Goal: Information Seeking & Learning: Learn about a topic

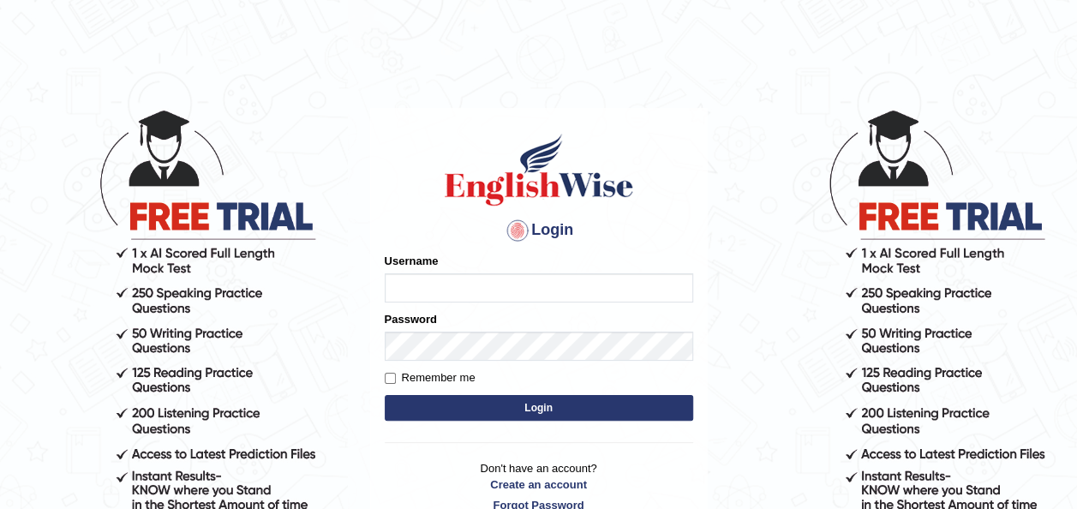
type input "Tazrin"
click at [534, 404] on button "Login" at bounding box center [539, 408] width 308 height 26
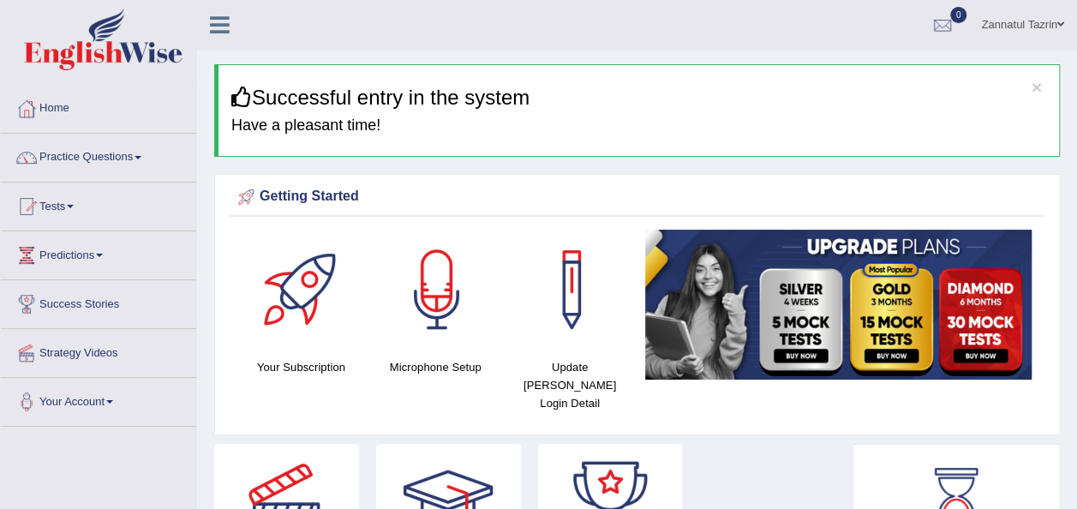
click at [58, 110] on link "Home" at bounding box center [98, 106] width 195 height 43
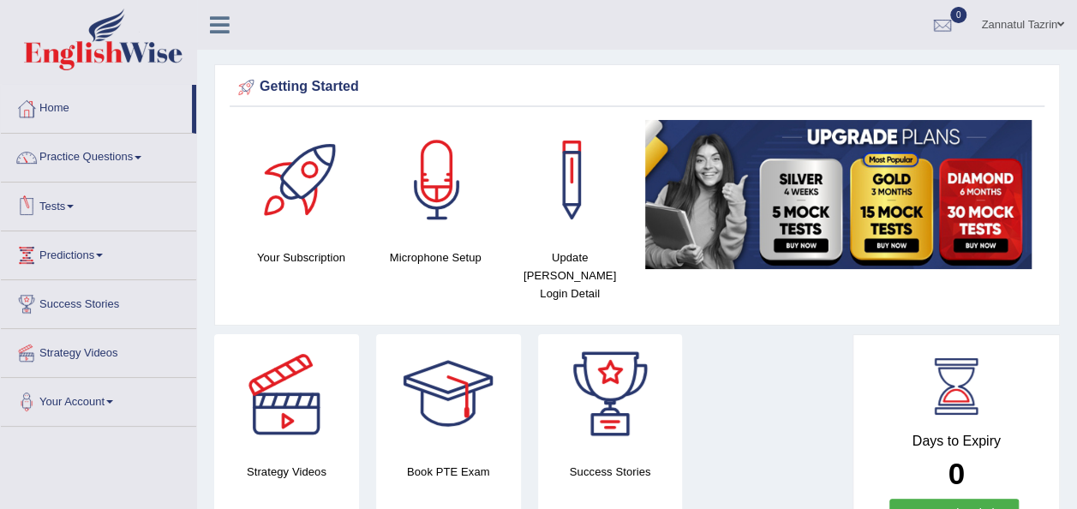
scroll to position [50, 0]
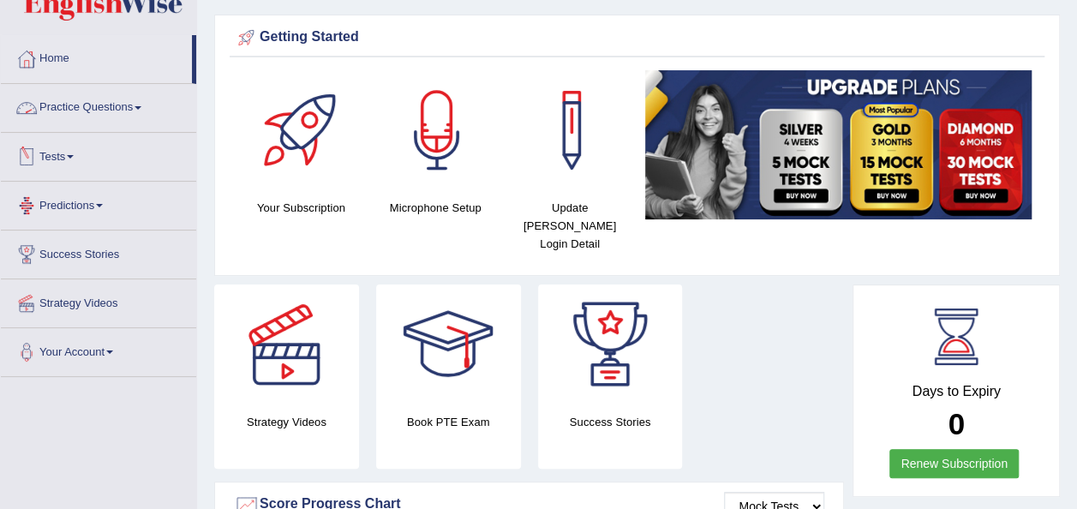
click at [141, 106] on span at bounding box center [138, 107] width 7 height 3
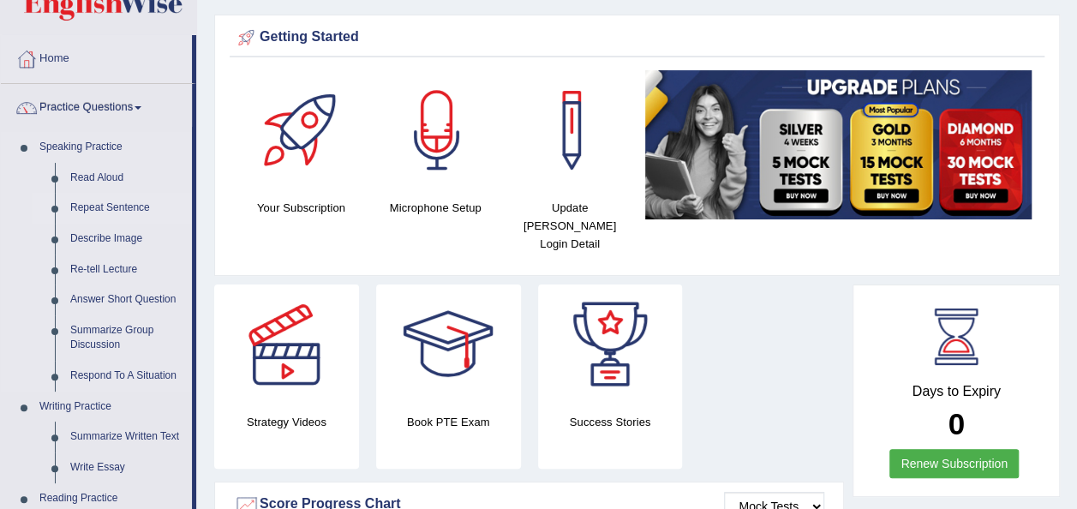
click at [129, 207] on link "Repeat Sentence" at bounding box center [127, 208] width 129 height 31
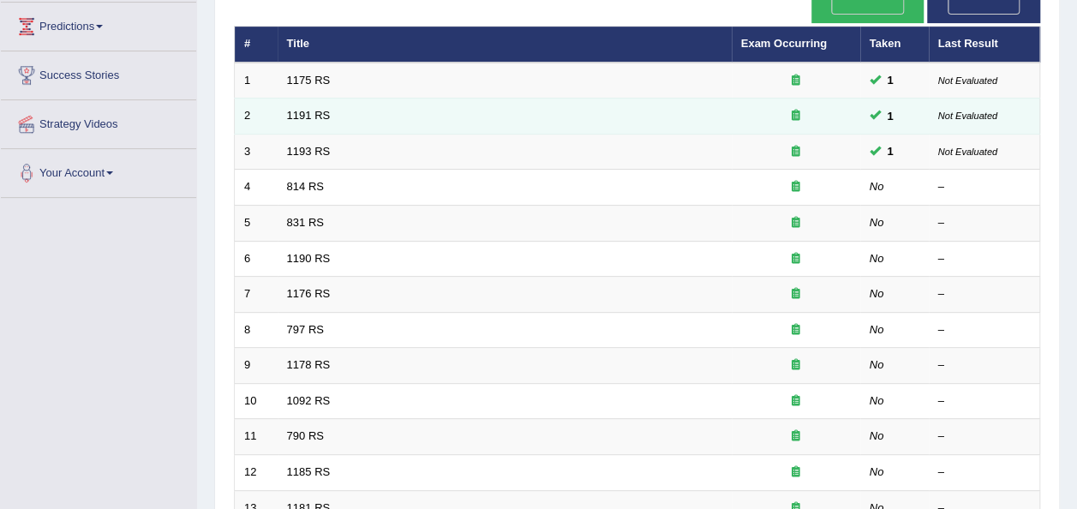
scroll to position [228, 0]
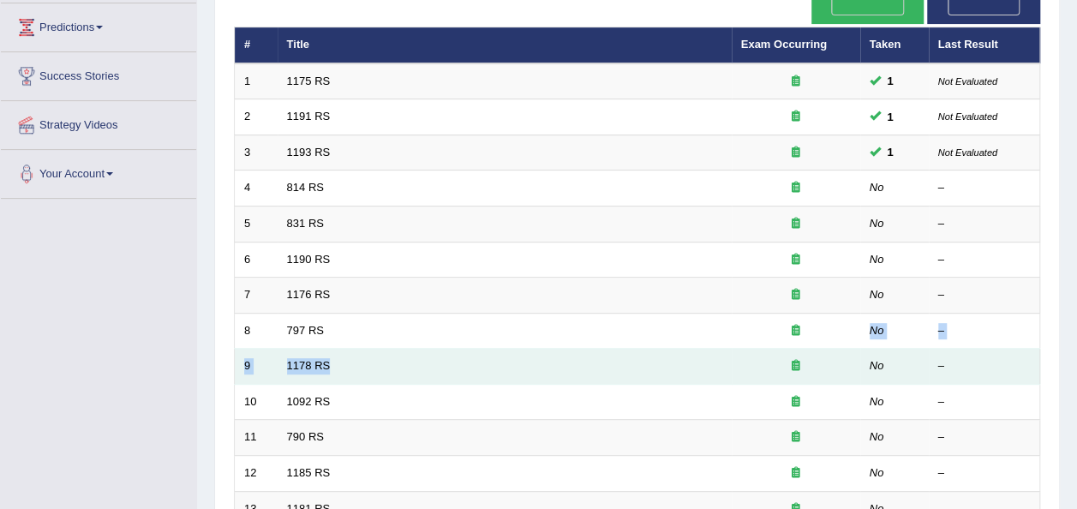
drag, startPoint x: 475, startPoint y: 303, endPoint x: 696, endPoint y: 351, distance: 226.2
click at [696, 351] on tbody "1 1175 RS 1 Not Evaluated 2 1191 RS 1 Not Evaluated 3 1193 RS 1 Not Evaluated 4…" at bounding box center [637, 419] width 805 height 713
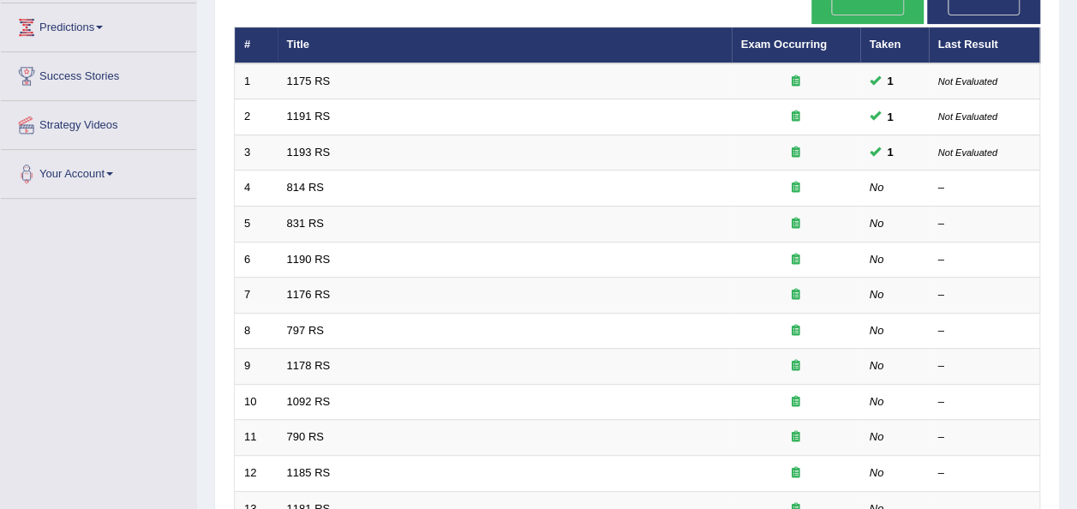
click at [1062, 177] on div "Home Practice Speaking: Repeat Sentence Practice Speaking: Repeat Sentence Time…" at bounding box center [637, 330] width 880 height 1116
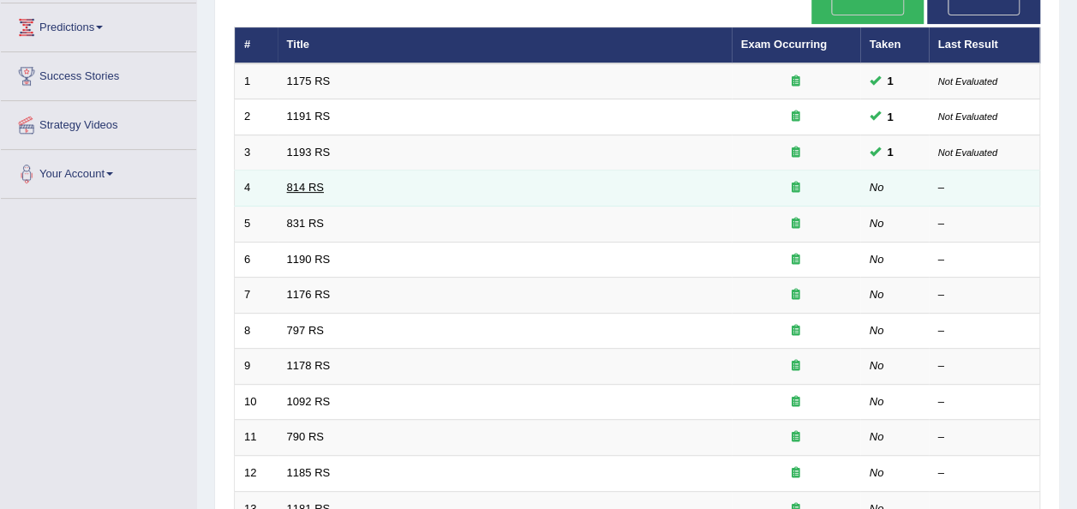
click at [304, 181] on link "814 RS" at bounding box center [305, 187] width 37 height 13
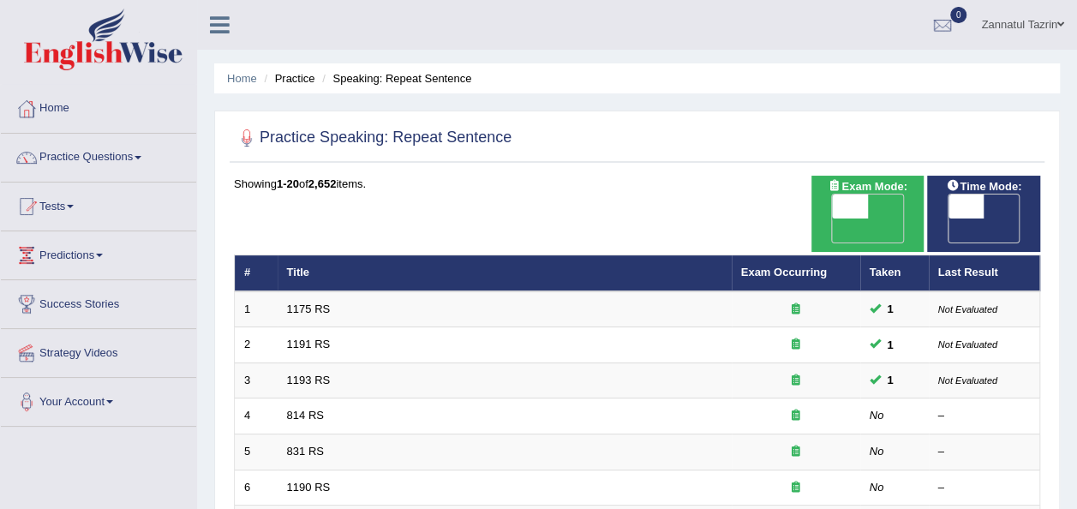
click at [949, 219] on span "OFF" at bounding box center [931, 231] width 36 height 24
checkbox input "true"
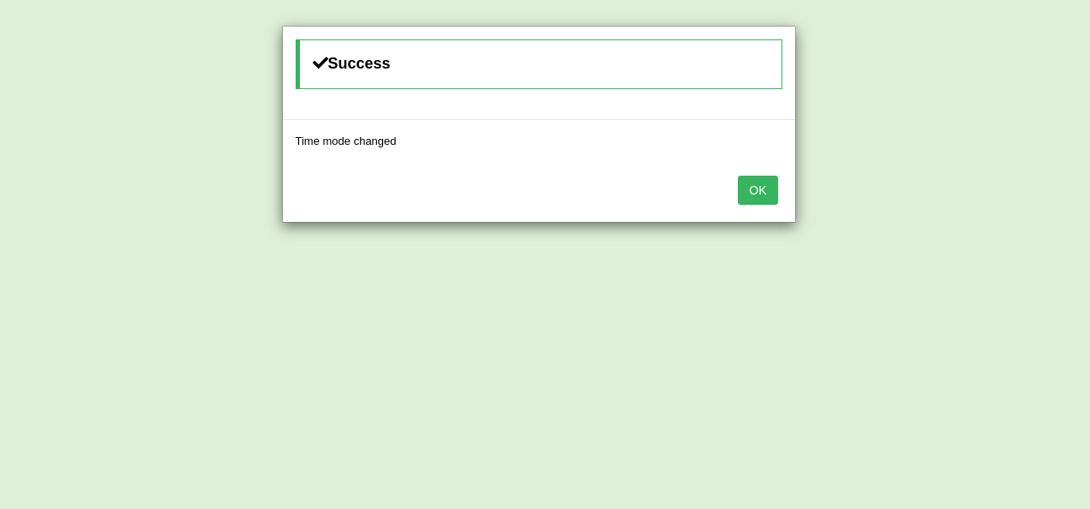
click at [768, 189] on button "OK" at bounding box center [757, 190] width 39 height 29
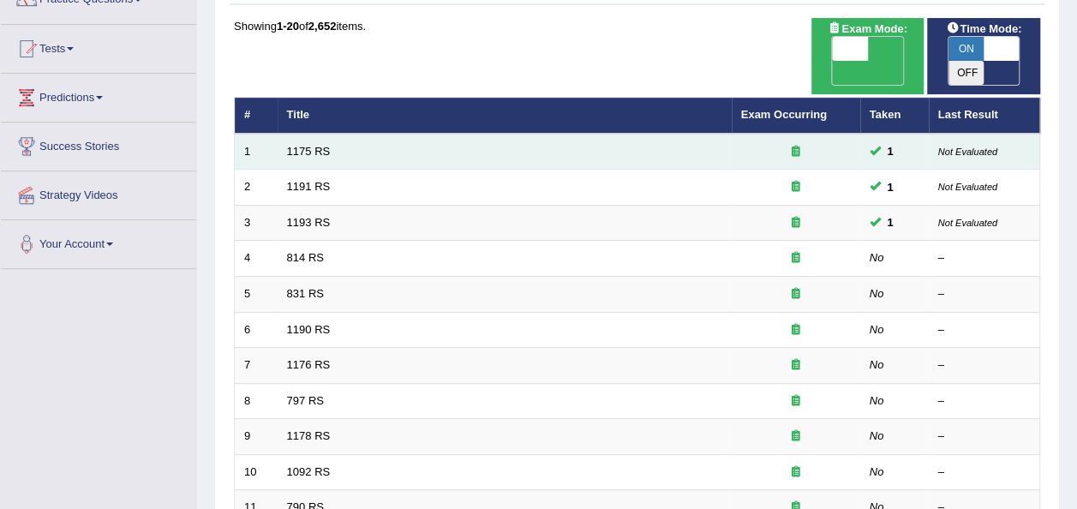
scroll to position [165, 0]
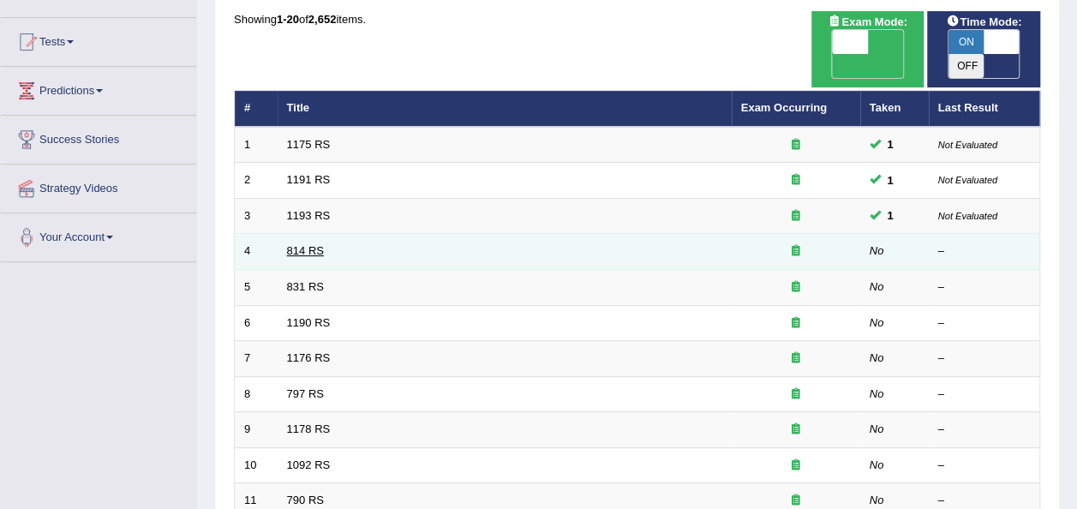
click at [303, 244] on link "814 RS" at bounding box center [305, 250] width 37 height 13
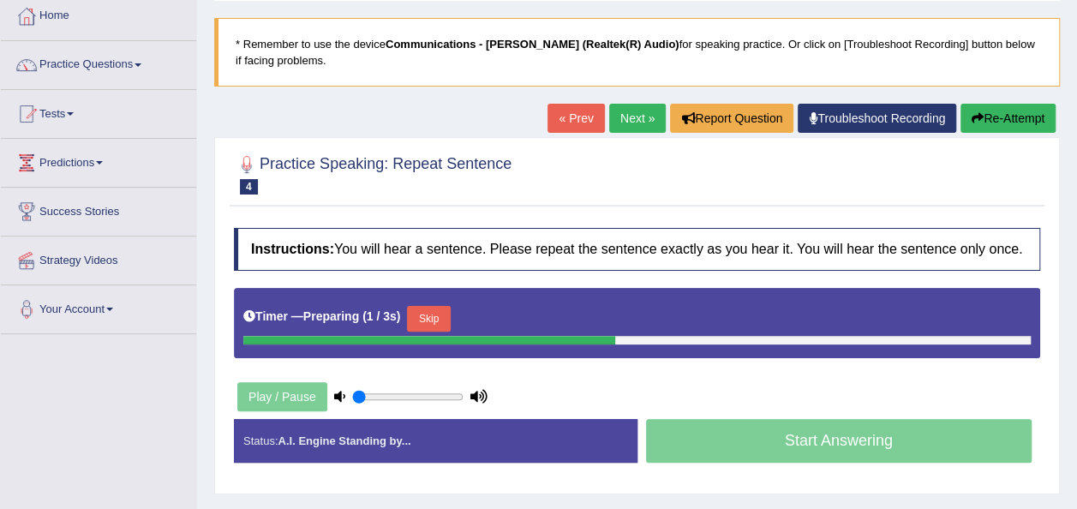
scroll to position [92, 0]
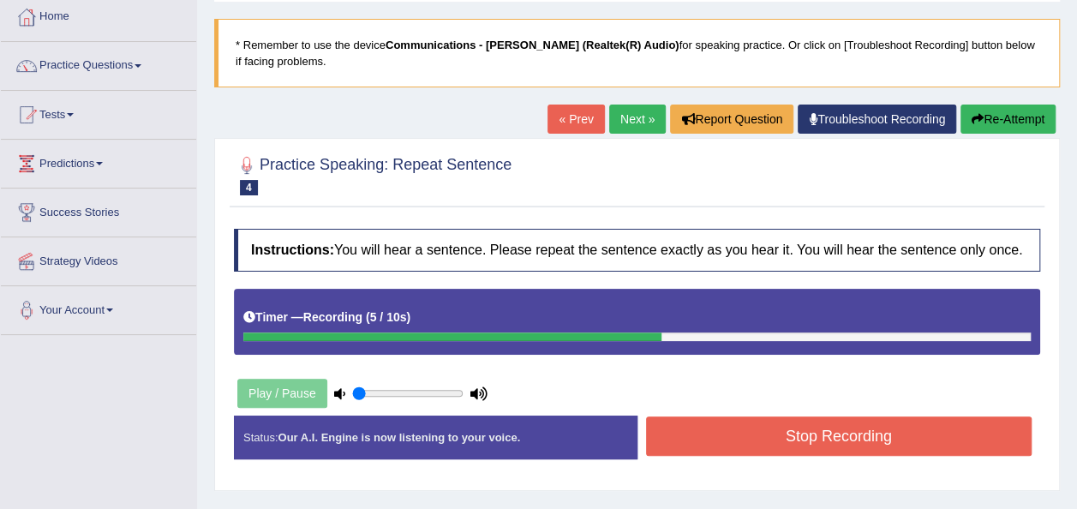
click at [776, 425] on button "Stop Recording" at bounding box center [839, 435] width 386 height 39
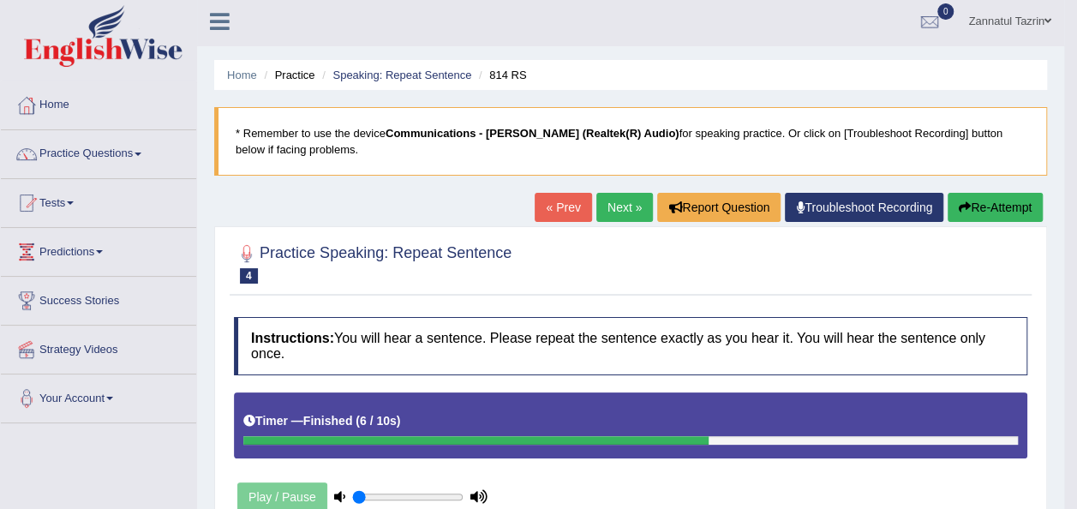
scroll to position [0, 0]
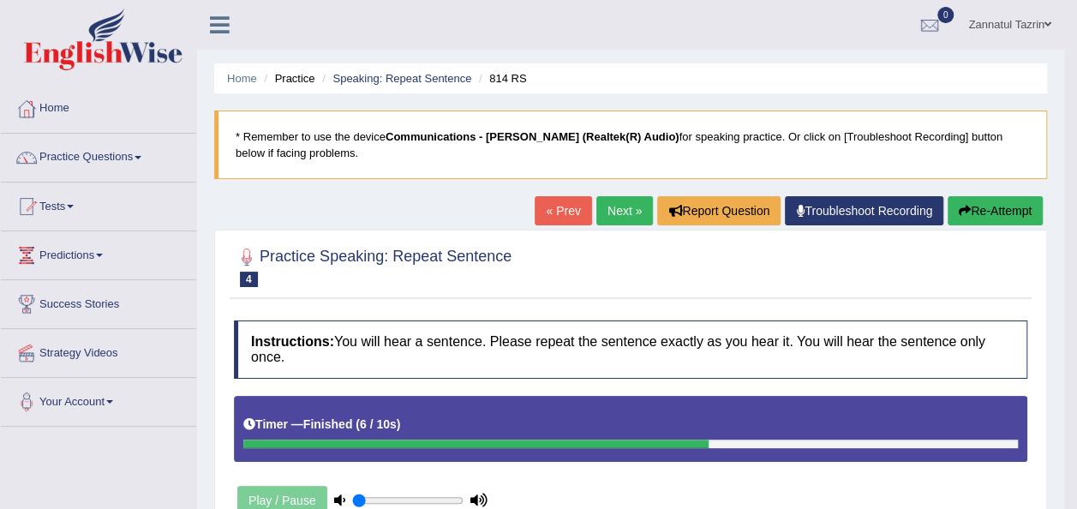
click at [630, 208] on link "Next »" at bounding box center [624, 210] width 57 height 29
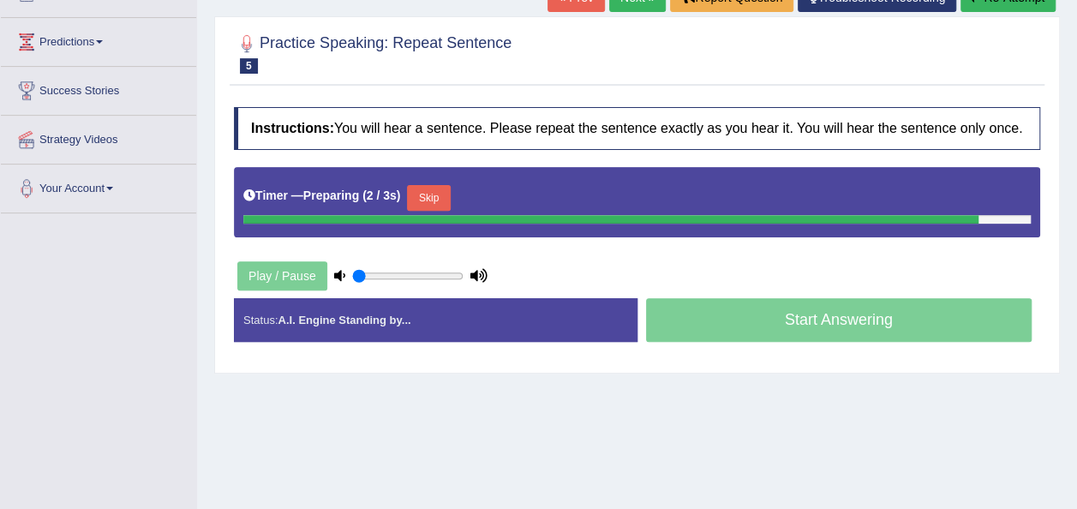
scroll to position [209, 0]
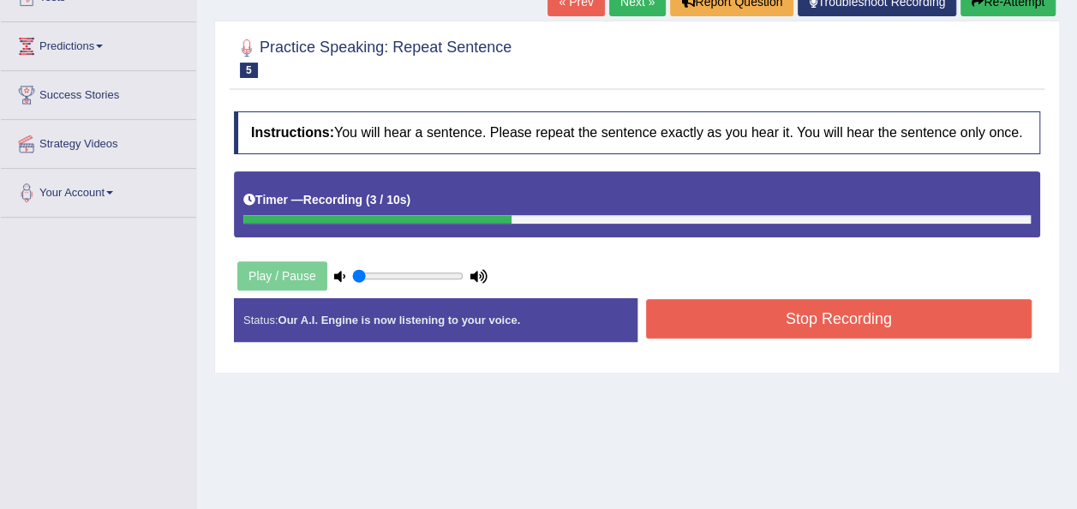
click at [819, 314] on button "Stop Recording" at bounding box center [839, 318] width 386 height 39
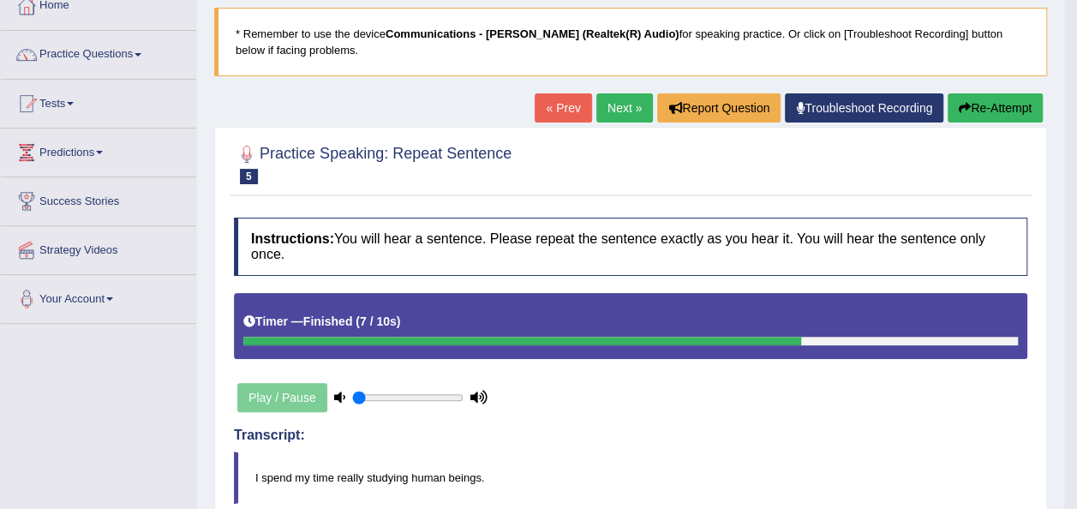
scroll to position [0, 0]
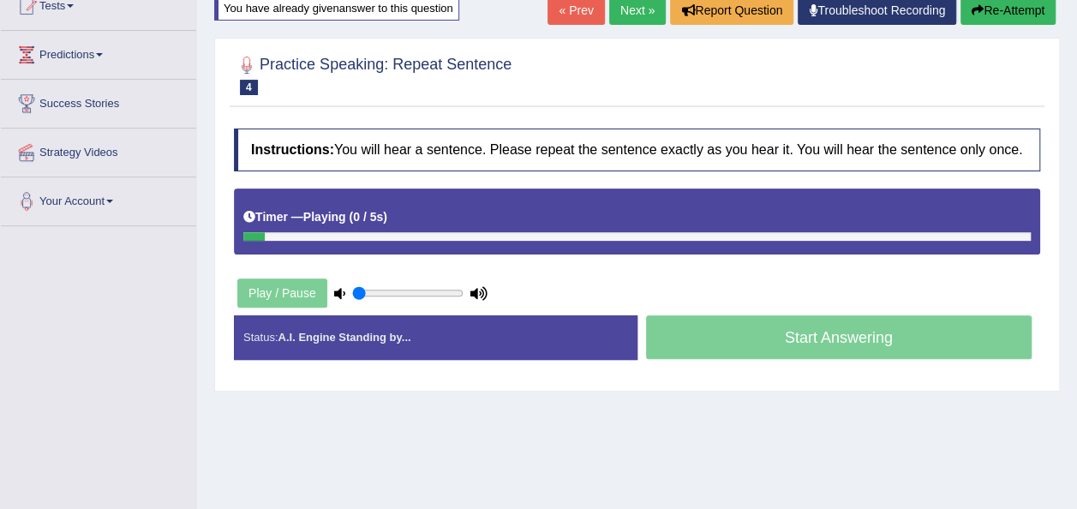
scroll to position [200, 0]
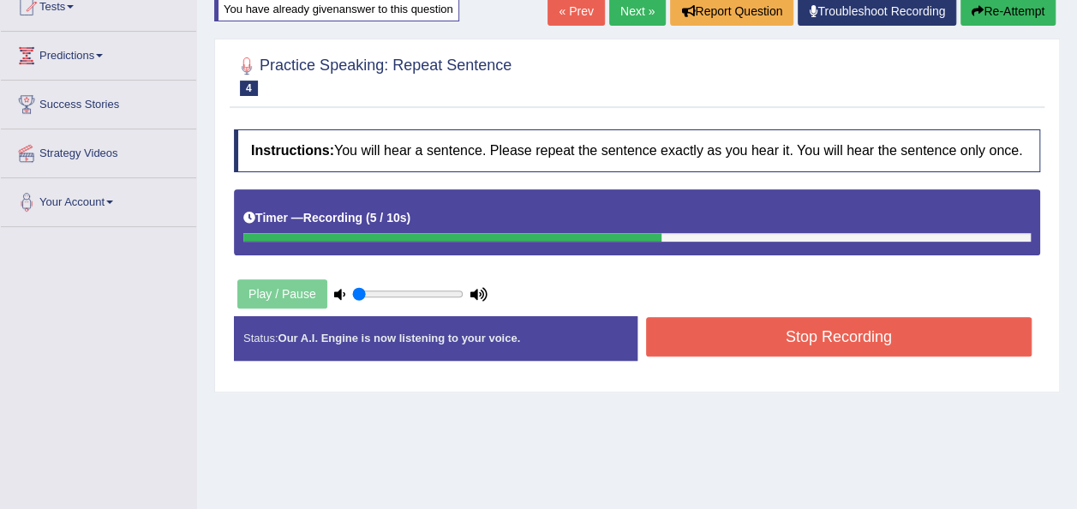
click at [855, 347] on button "Stop Recording" at bounding box center [839, 336] width 386 height 39
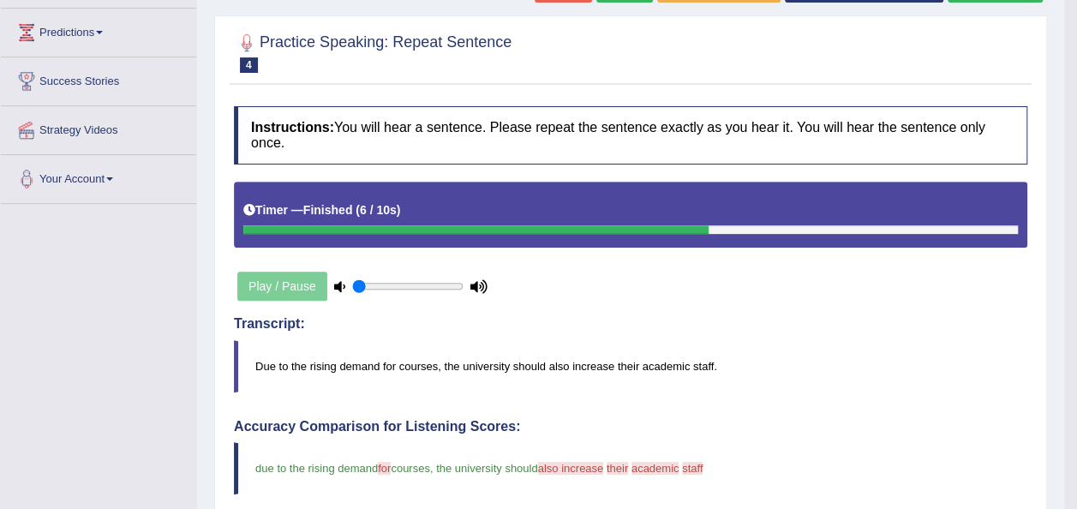
scroll to position [0, 0]
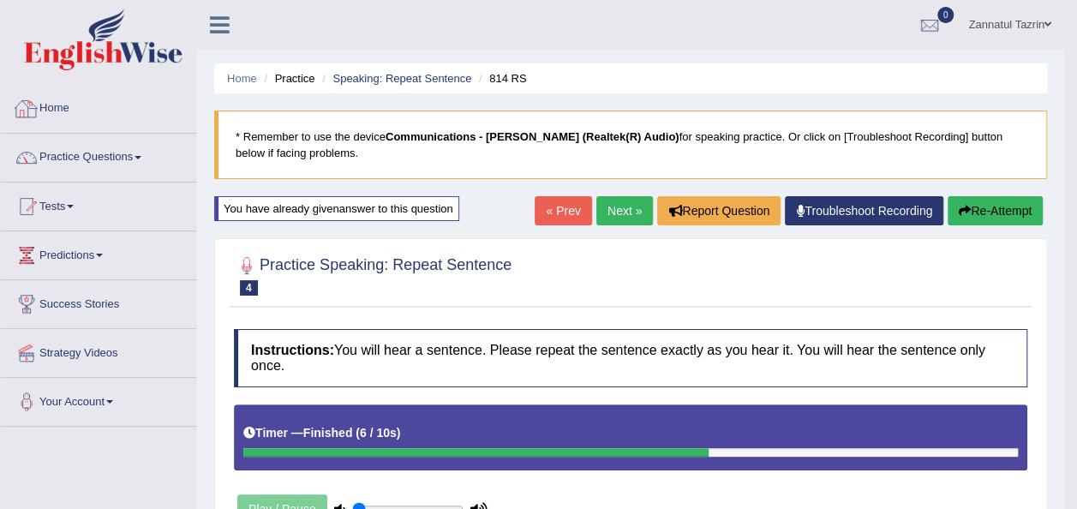
click at [60, 102] on link "Home" at bounding box center [98, 106] width 195 height 43
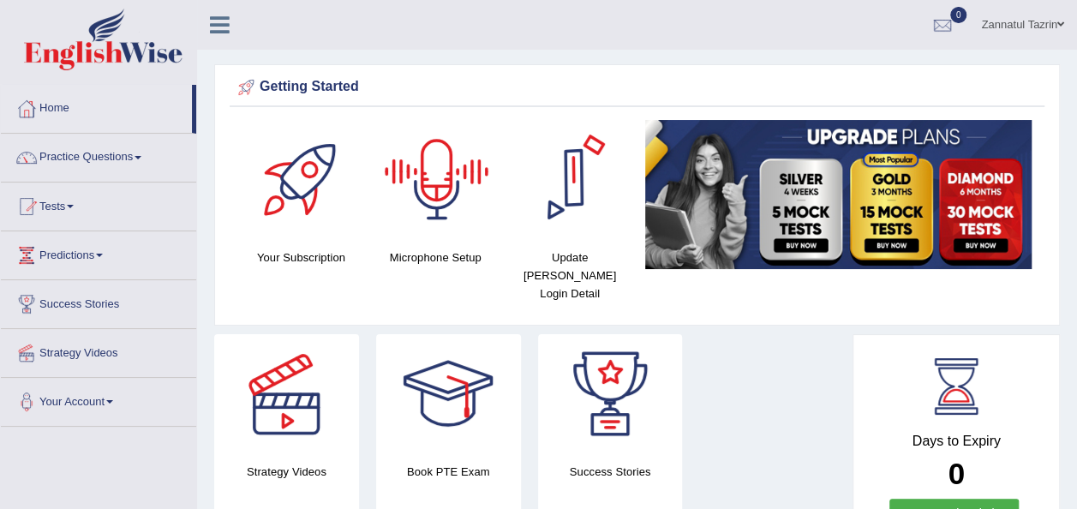
scroll to position [219, 0]
